Goal: Transaction & Acquisition: Purchase product/service

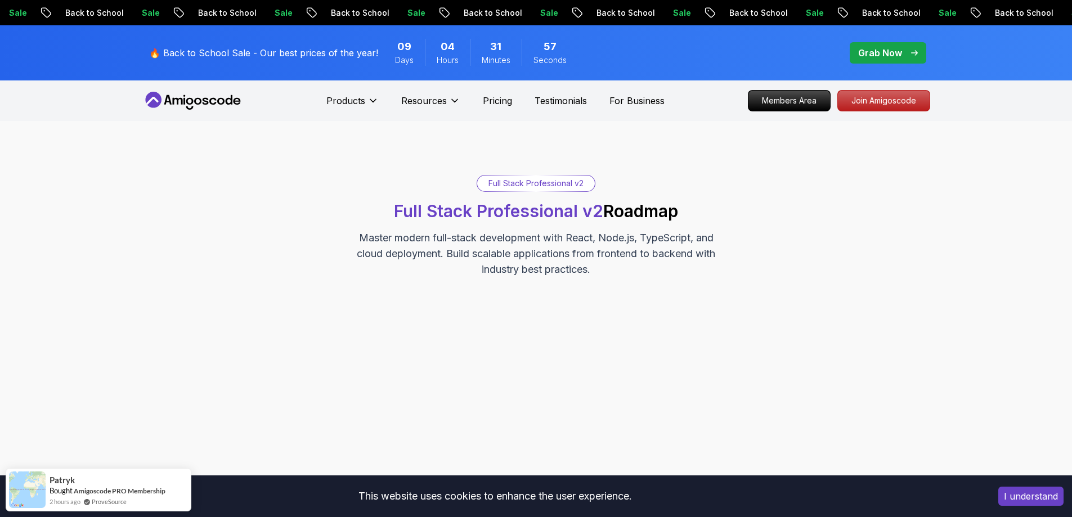
click at [561, 178] on div "Full Stack Professional v2" at bounding box center [536, 183] width 118 height 16
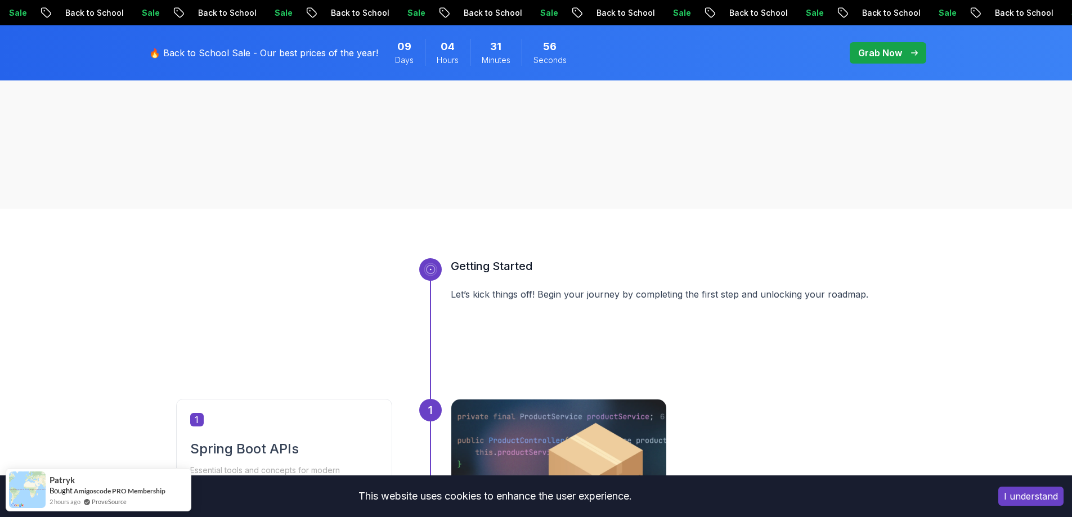
scroll to position [450, 0]
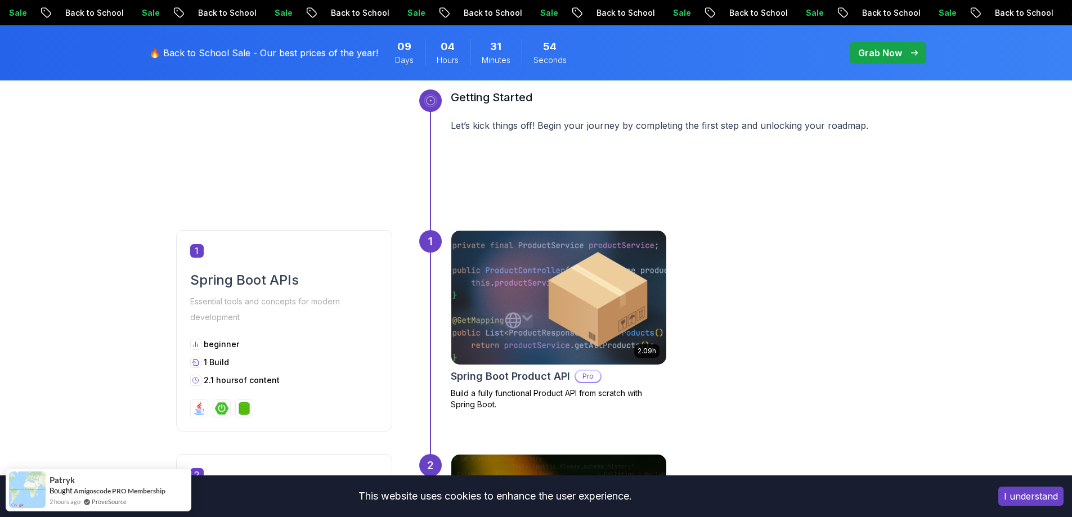
click at [534, 283] on img at bounding box center [558, 297] width 226 height 141
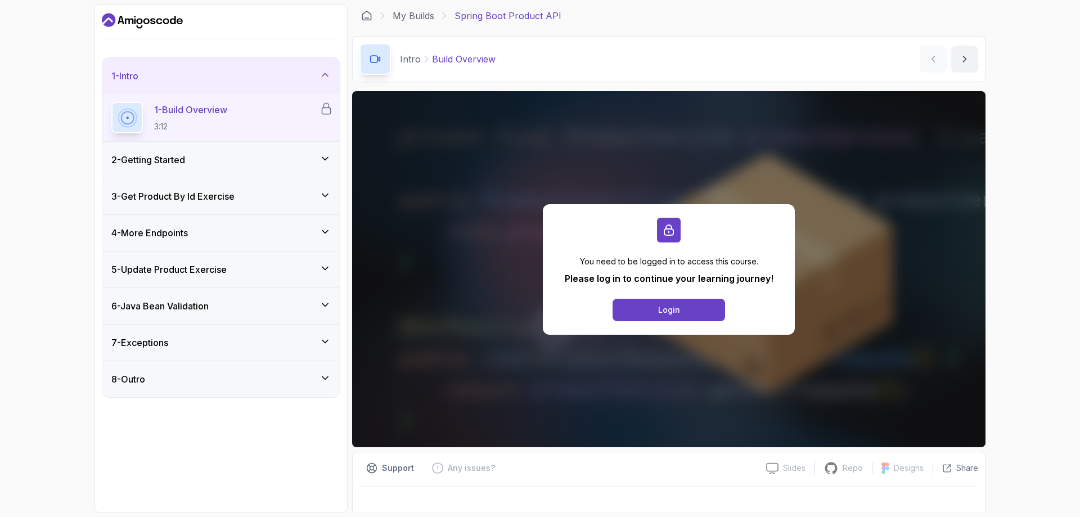
click at [661, 265] on p "You need to be logged in to access this course." at bounding box center [669, 261] width 209 height 11
drag, startPoint x: 592, startPoint y: 266, endPoint x: 750, endPoint y: 263, distance: 158.1
click at [750, 263] on p "You need to be logged in to access this course." at bounding box center [669, 261] width 209 height 11
click at [241, 151] on div "2 - Getting Started" at bounding box center [220, 160] width 237 height 36
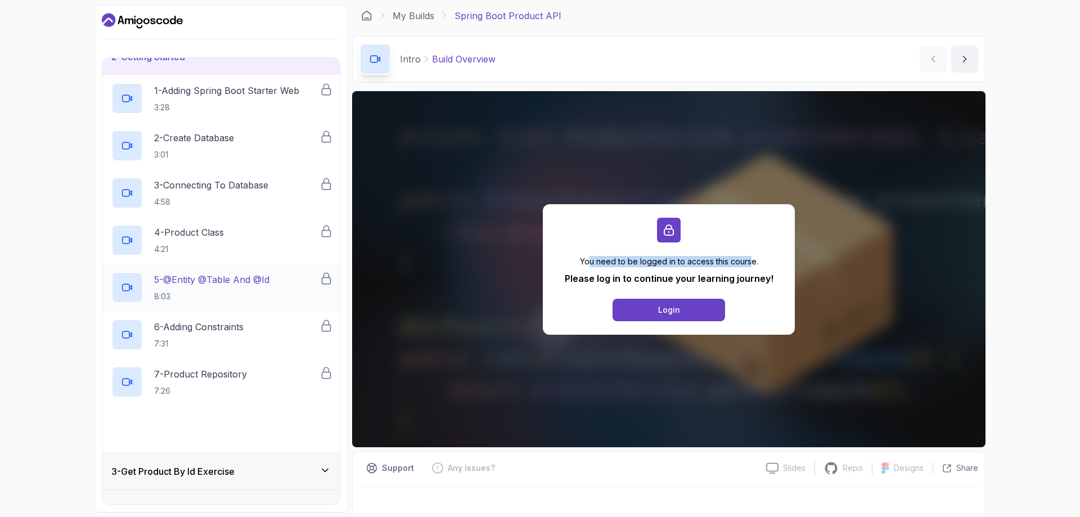
scroll to position [223, 0]
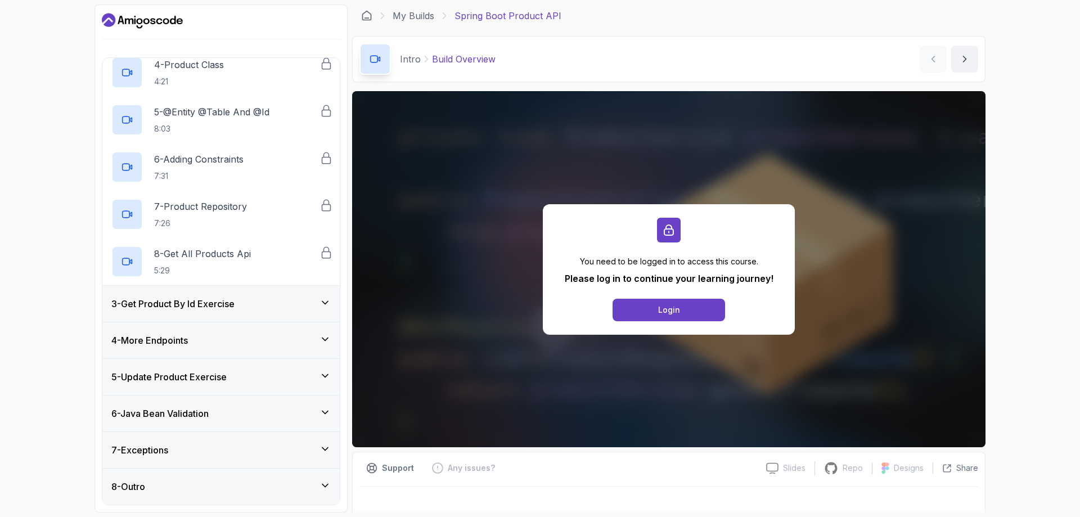
drag, startPoint x: 55, startPoint y: 312, endPoint x: 7, endPoint y: 129, distance: 188.8
click at [0, 94] on div "1 - Intro 2 - Getting Started 1 - Adding Spring Boot Starter Web 3:28 2 - Creat…" at bounding box center [540, 258] width 1080 height 517
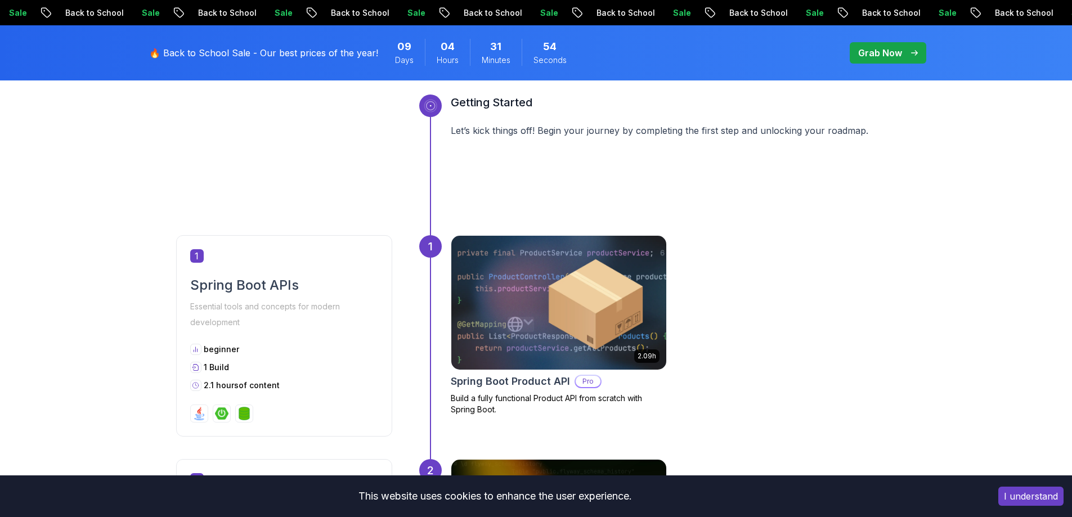
scroll to position [450, 0]
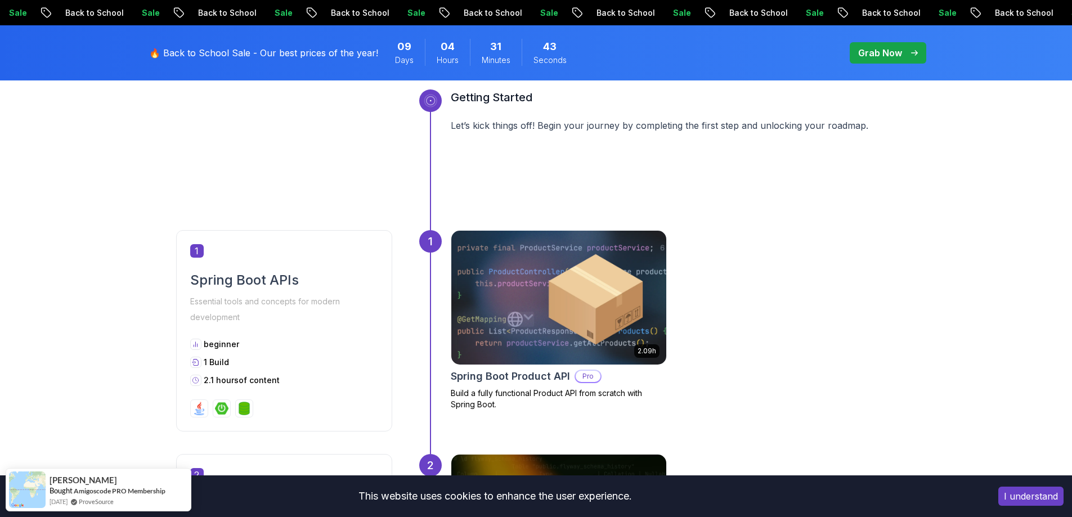
click at [877, 50] on p "Grab Now" at bounding box center [880, 52] width 44 height 13
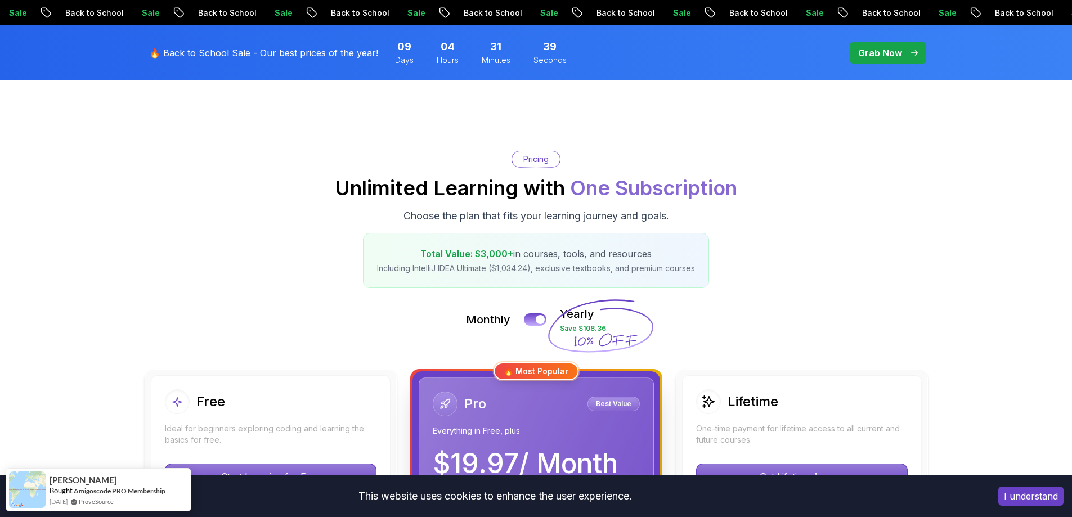
scroll to position [281, 0]
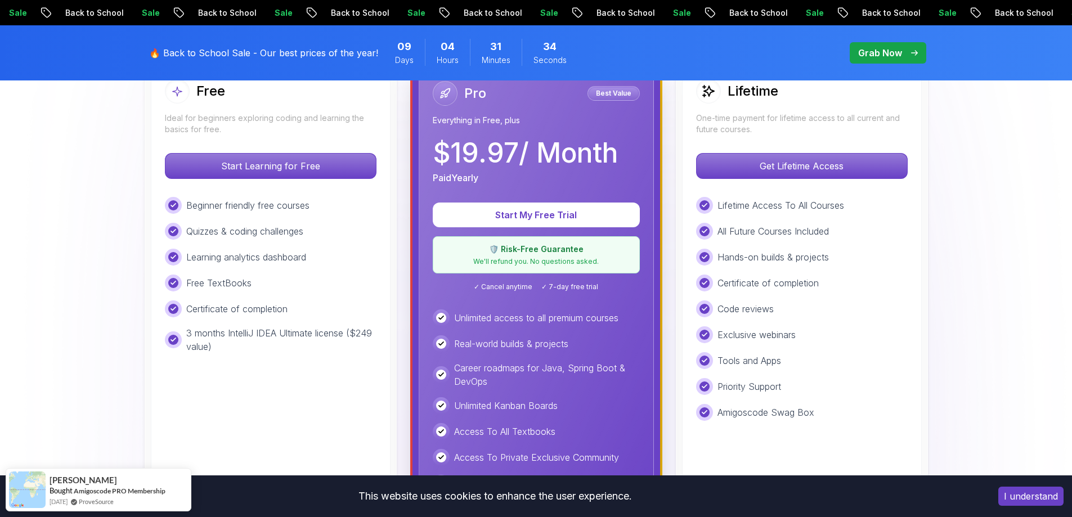
scroll to position [506, 0]
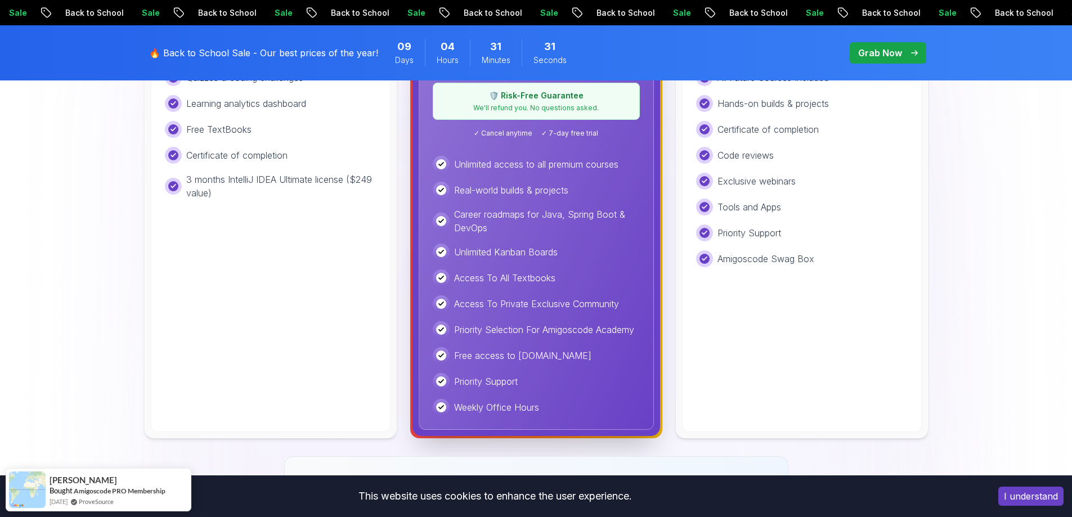
click at [108, 144] on img at bounding box center [536, 321] width 1072 height 1412
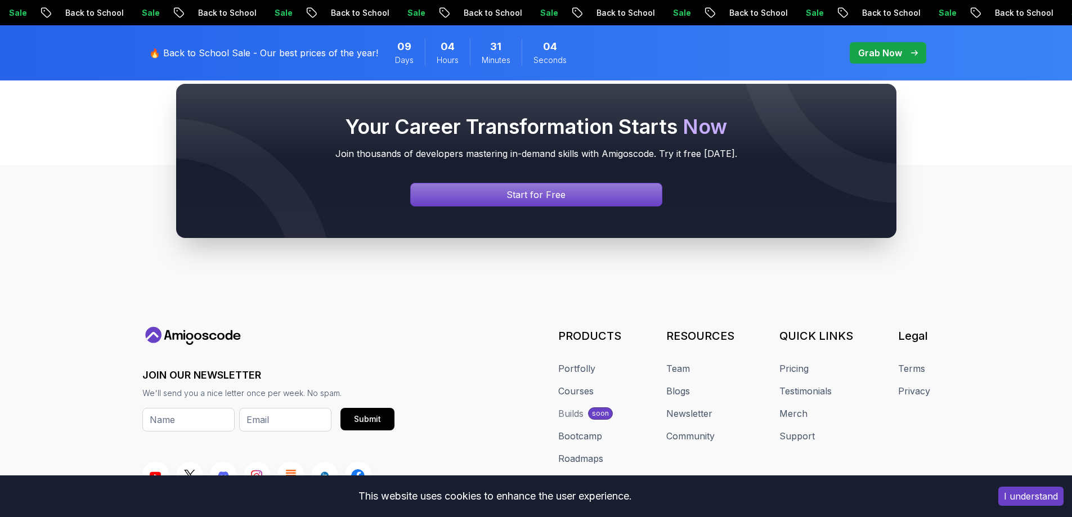
scroll to position [2818, 0]
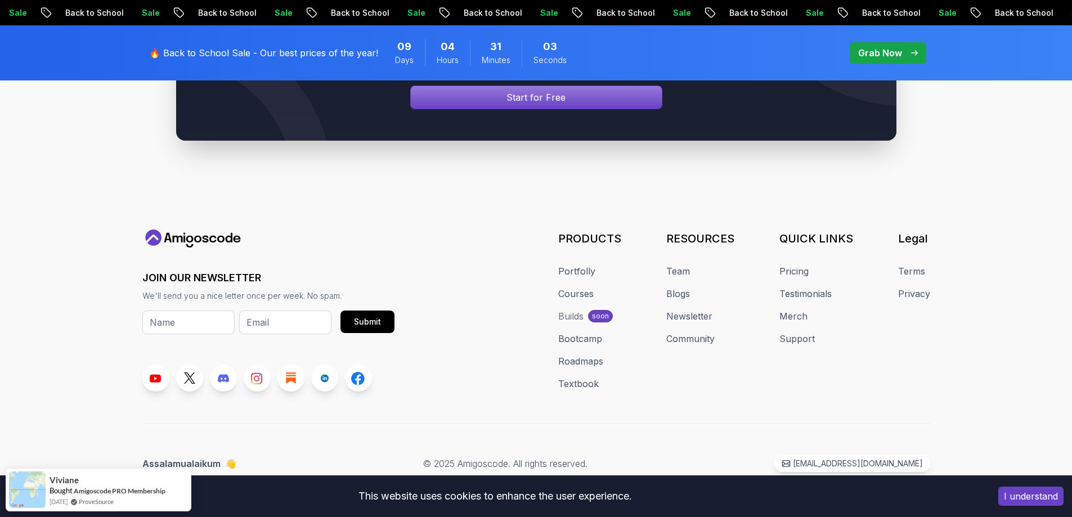
drag, startPoint x: 64, startPoint y: 325, endPoint x: 87, endPoint y: 148, distance: 178.6
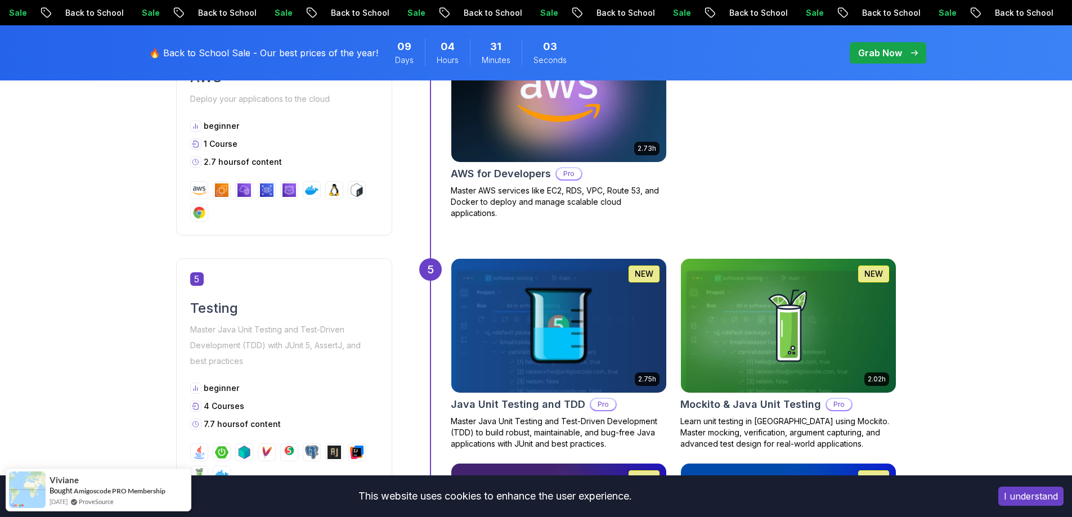
scroll to position [0, 0]
